Goal: Navigation & Orientation: Find specific page/section

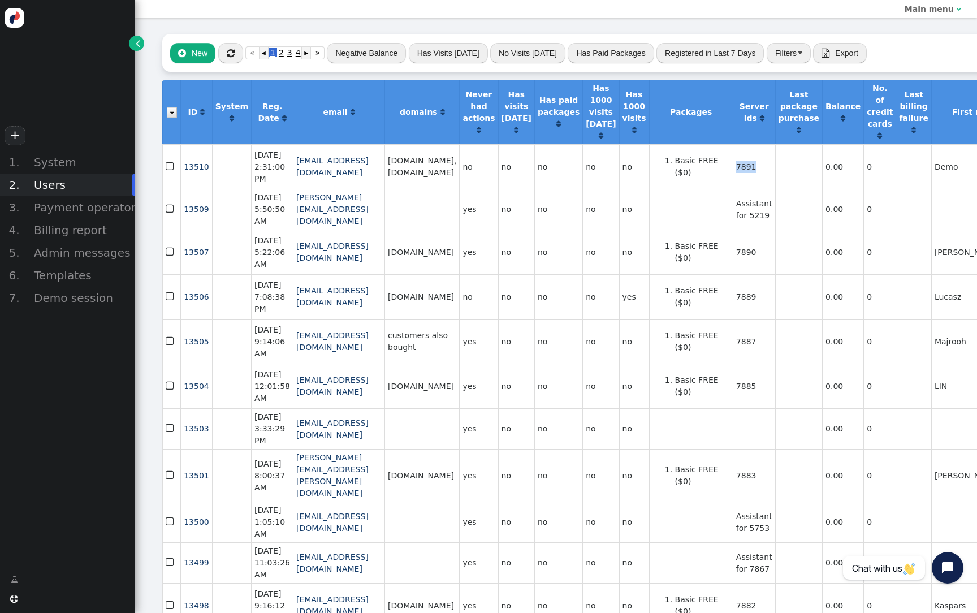
scroll to position [-1, 0]
click at [223, 45] on button "" at bounding box center [230, 53] width 25 height 20
click at [77, 230] on div "Billing report" at bounding box center [81, 230] width 106 height 23
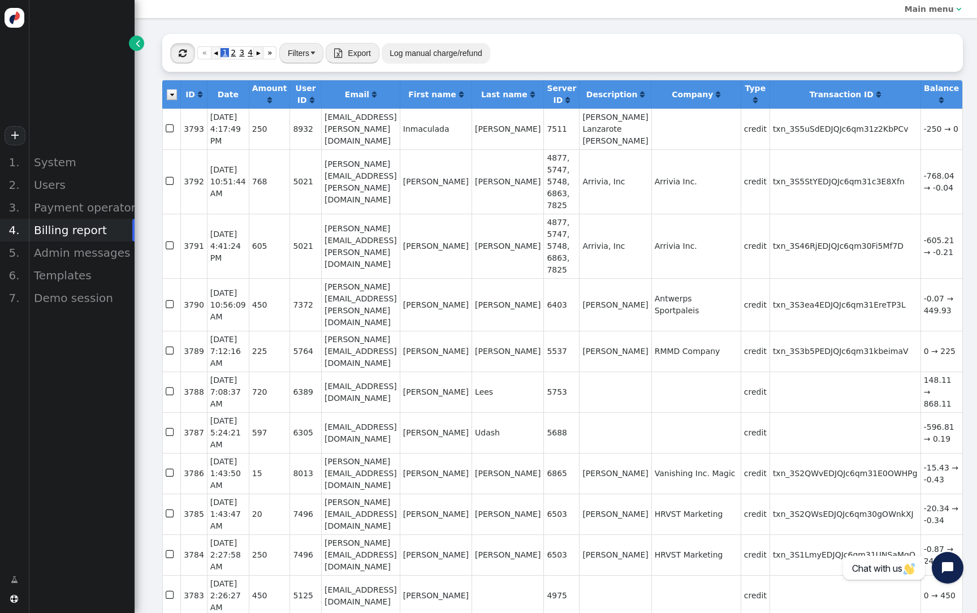
click at [184, 55] on span "" at bounding box center [183, 53] width 8 height 9
click at [185, 51] on span "" at bounding box center [183, 53] width 8 height 9
click at [193, 52] on button "" at bounding box center [182, 53] width 25 height 20
click at [186, 54] on span "" at bounding box center [183, 53] width 8 height 9
click at [84, 188] on div "Users" at bounding box center [81, 185] width 106 height 23
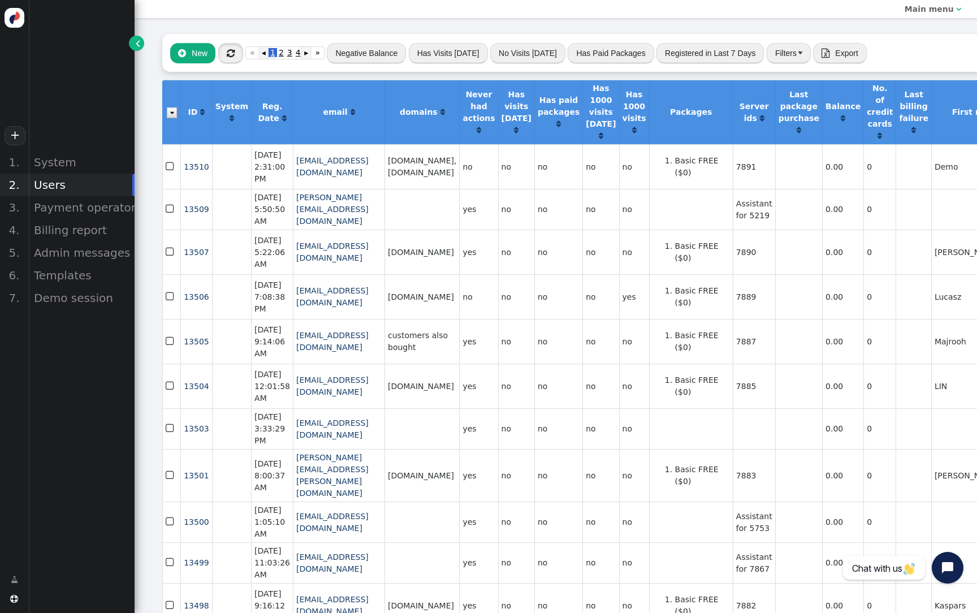
click at [236, 53] on button "" at bounding box center [230, 53] width 25 height 20
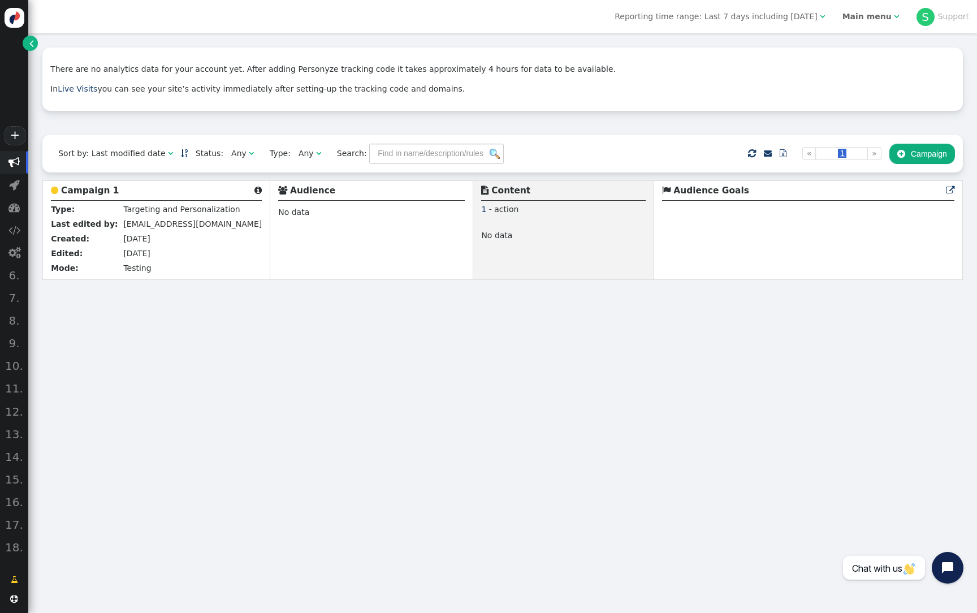
click at [866, 18] on b "Main menu" at bounding box center [867, 16] width 49 height 9
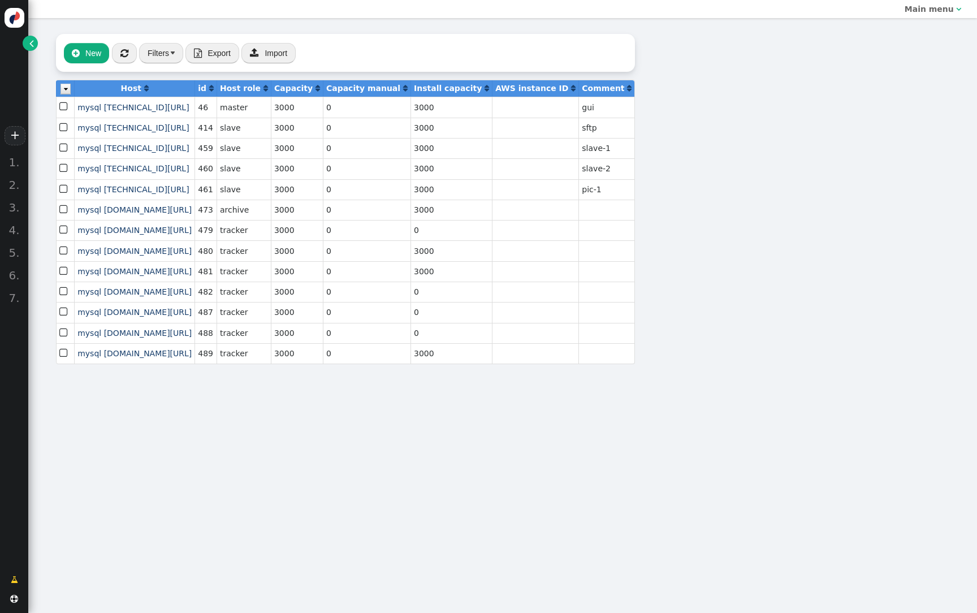
click at [29, 45] on span "" at bounding box center [31, 43] width 5 height 12
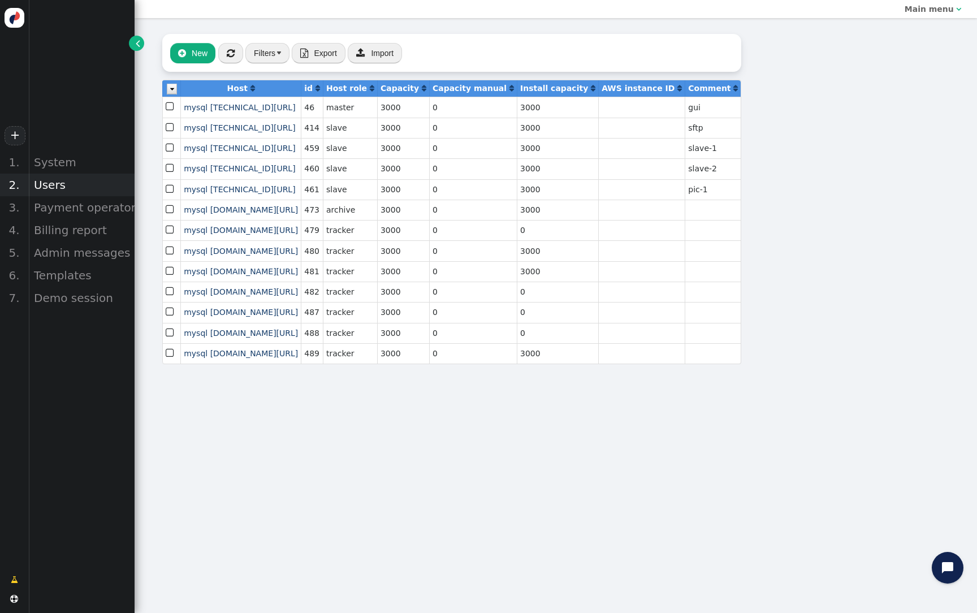
click at [67, 178] on div "Users" at bounding box center [81, 185] width 106 height 23
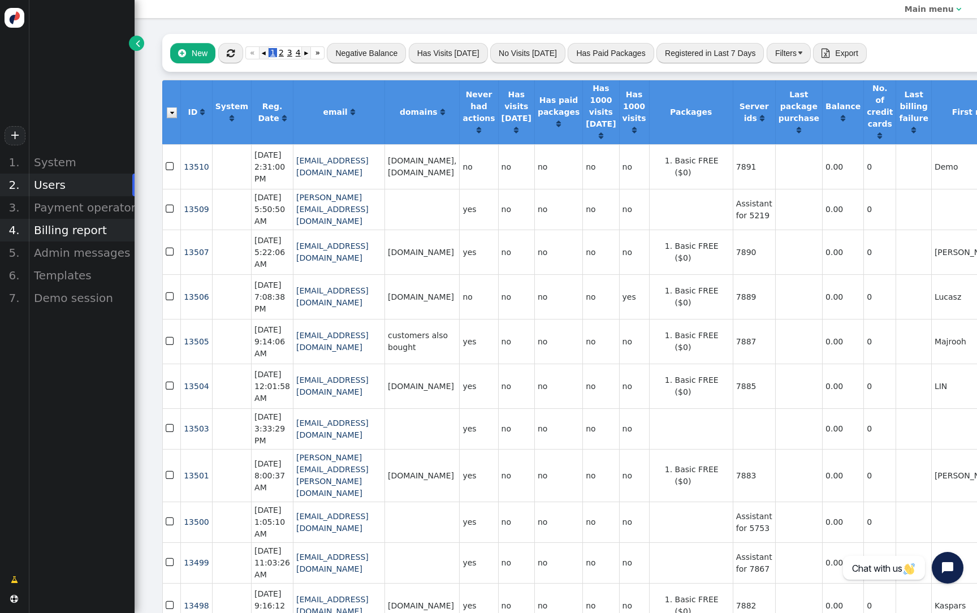
click at [83, 229] on div "Billing report" at bounding box center [81, 230] width 106 height 23
